Goal: Task Accomplishment & Management: Use online tool/utility

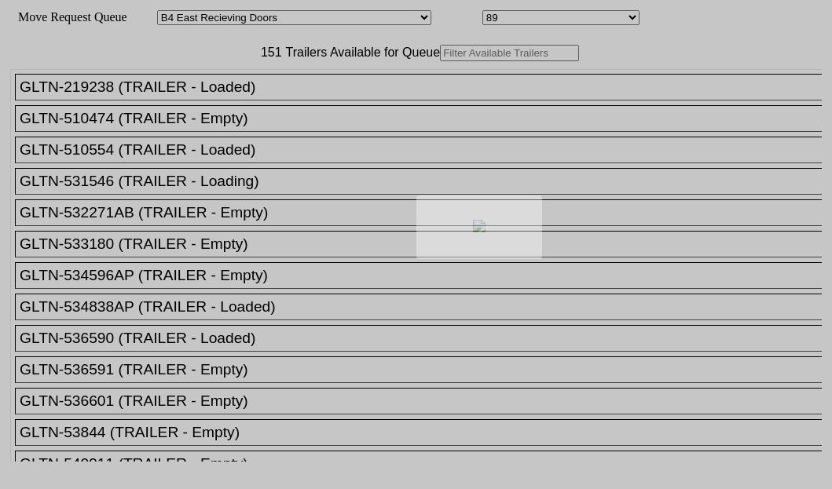
select select "527"
select select "8145"
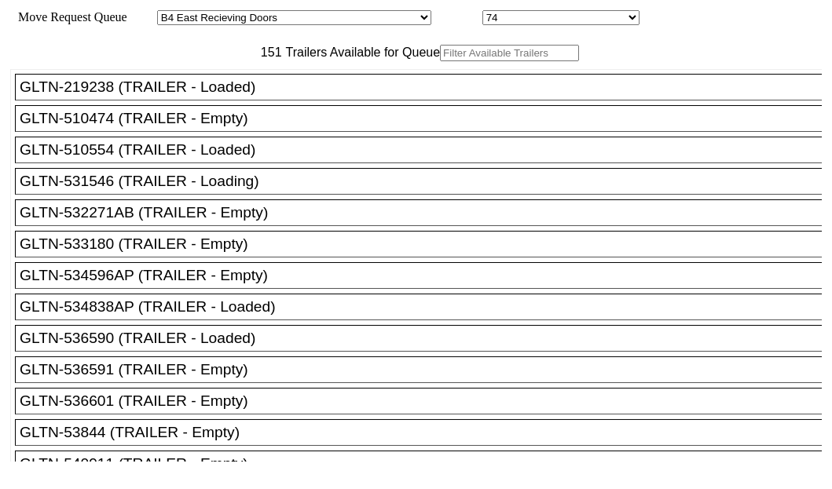
click at [440, 61] on input "text" at bounding box center [509, 53] width 139 height 16
paste input "XPOU411474"
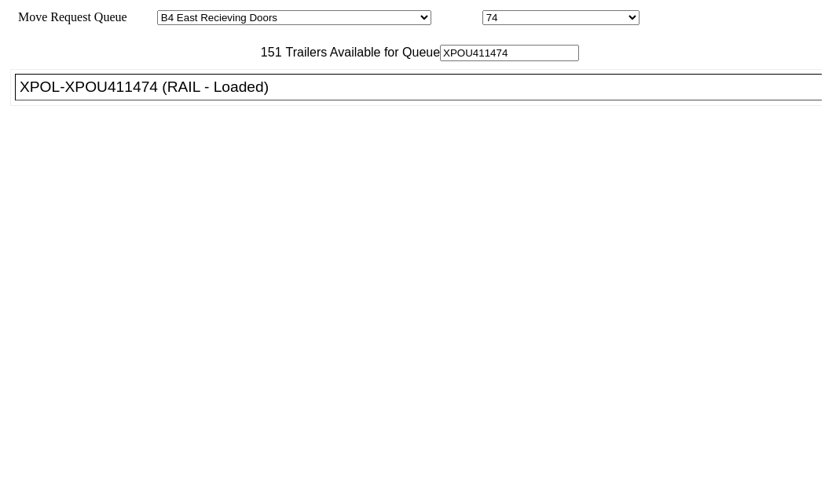
type input "XPOU411474"
click at [131, 96] on div "XPOL-XPOU411474 (RAIL - Loaded)" at bounding box center [426, 87] width 812 height 17
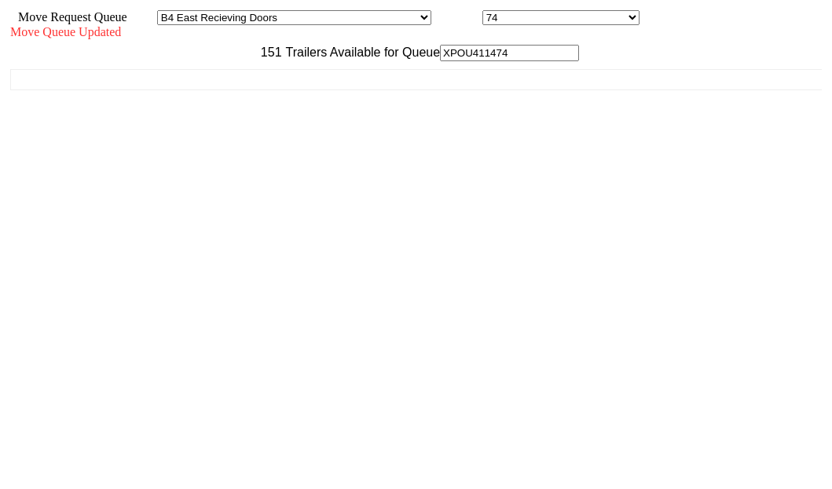
scroll to position [63, 0]
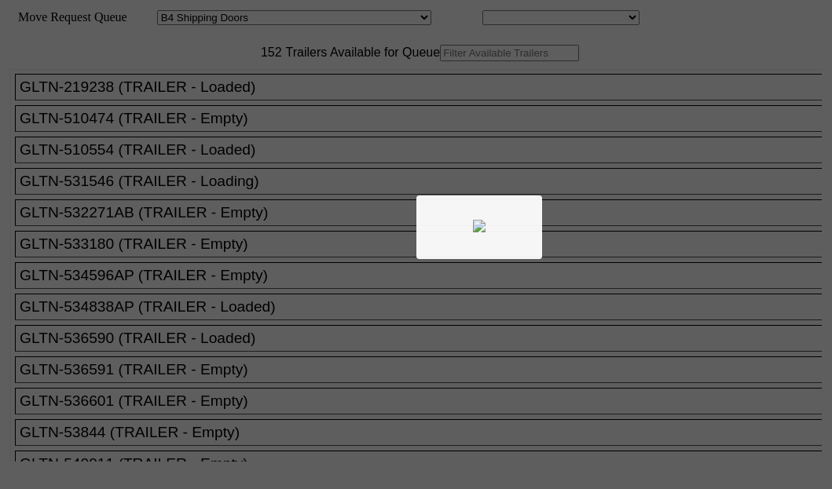
select select "526"
click at [258, 97] on body "Move Request Queue Area Started [GEOGRAPHIC_DATA][PERSON_NAME][PERSON_NAME] [GE…" at bounding box center [415, 265] width 819 height 518
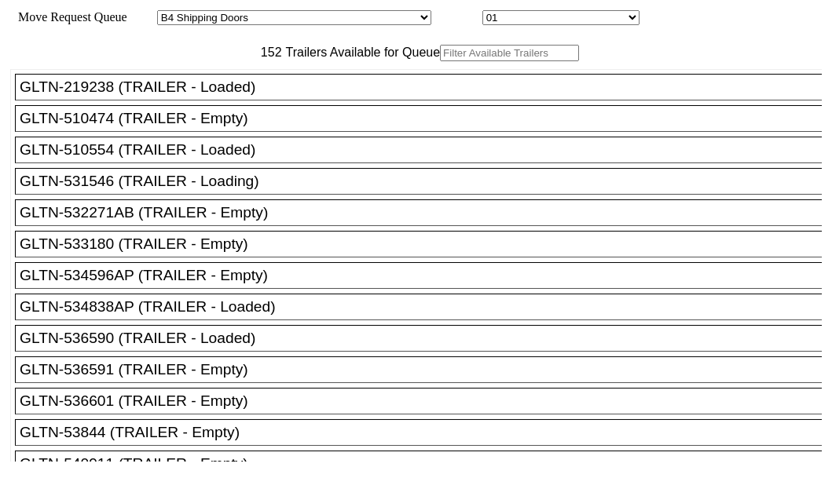
click at [440, 61] on input "text" at bounding box center [509, 53] width 139 height 16
paste input "241083"
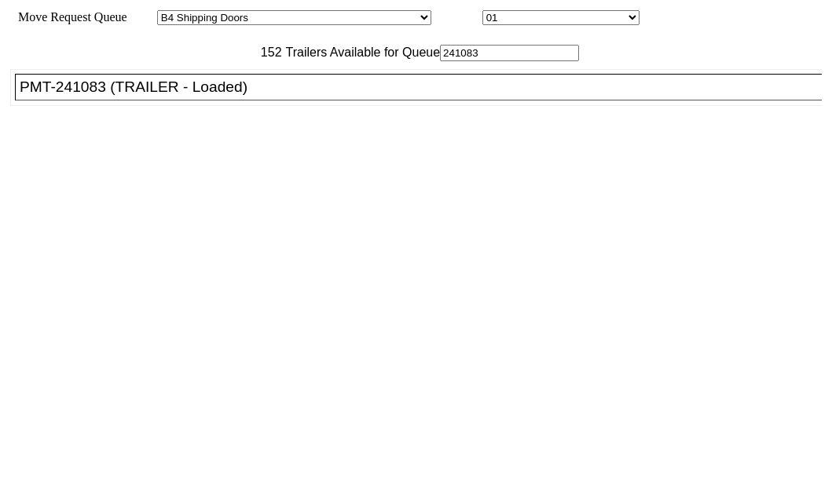
type input "241083"
click at [138, 96] on div "PMT-241083 (TRAILER - Loaded)" at bounding box center [426, 87] width 812 height 17
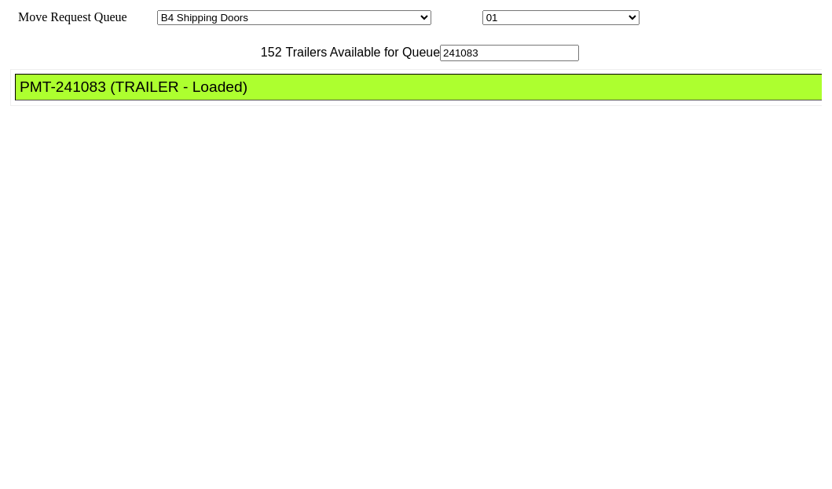
click at [138, 96] on div "PMT-241083 (TRAILER - Loaded)" at bounding box center [426, 87] width 812 height 17
click at [114, 96] on div "PMT-241083 (TRAILER - Loaded)" at bounding box center [426, 87] width 812 height 17
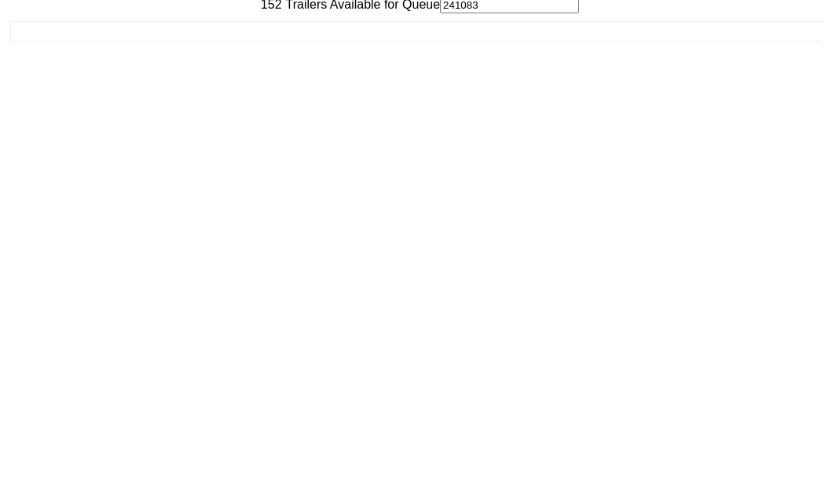
scroll to position [63, 0]
